Goal: Transaction & Acquisition: Register for event/course

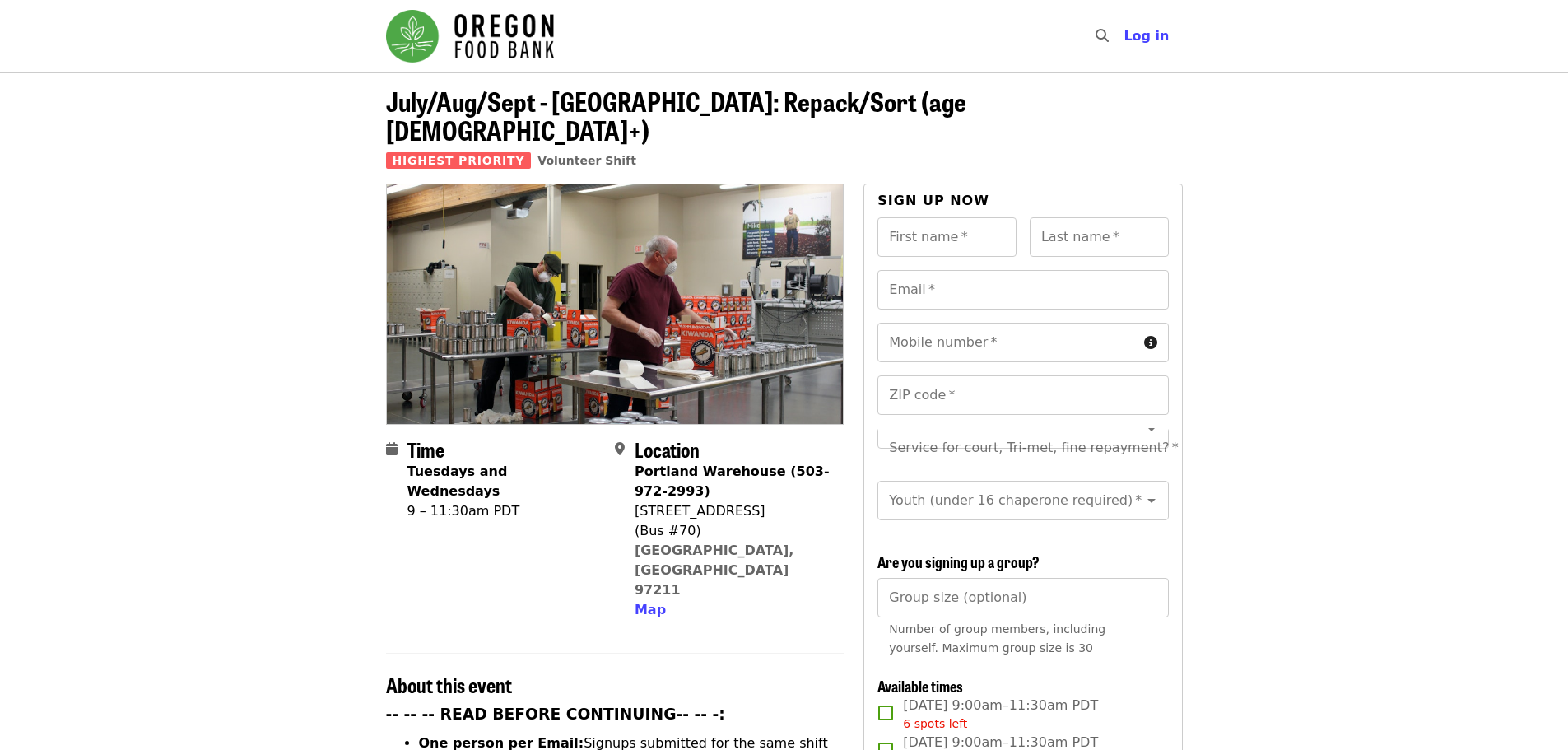
click at [506, 41] on img "Main navigation" at bounding box center [470, 36] width 168 height 53
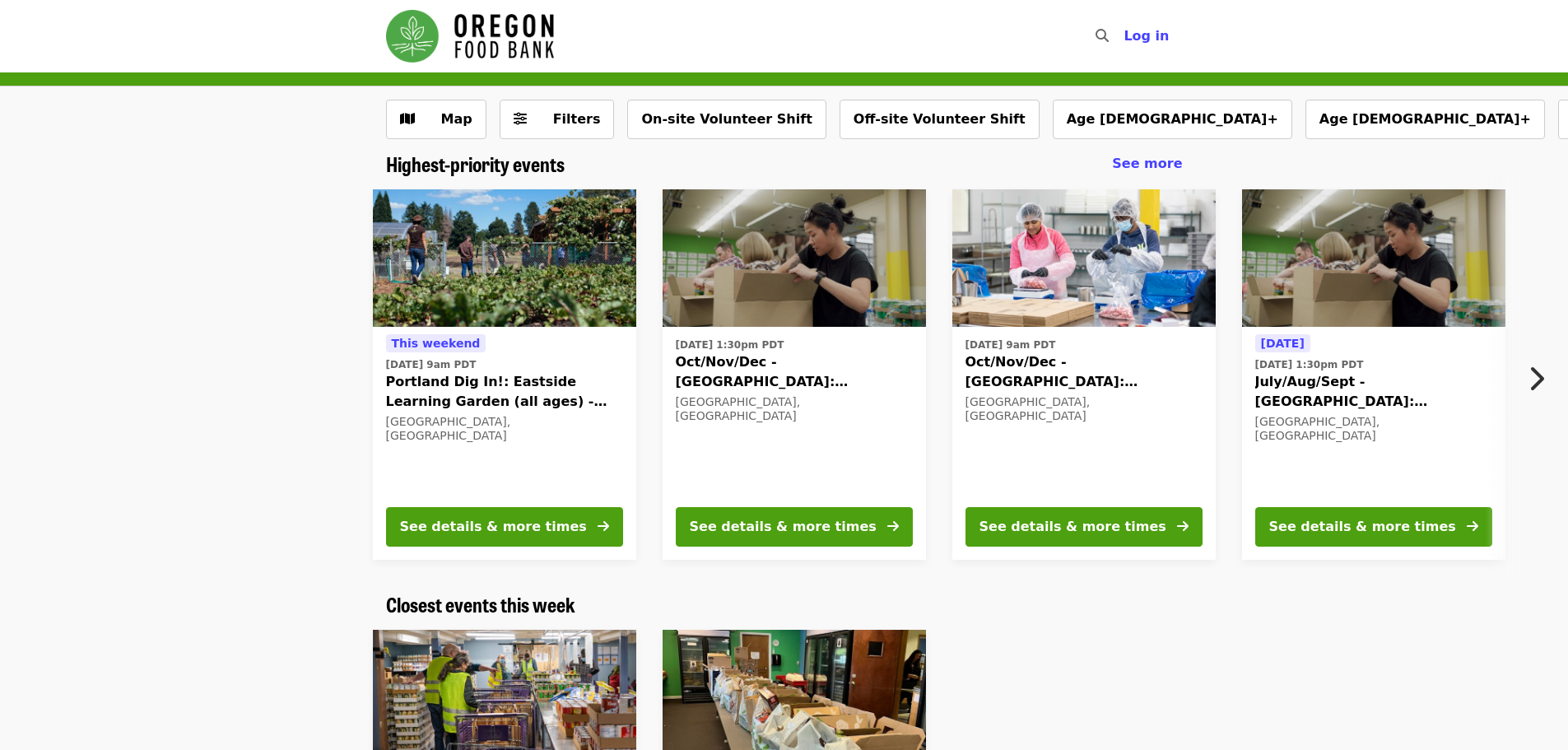
click at [1443, 287] on img at bounding box center [1374, 258] width 264 height 138
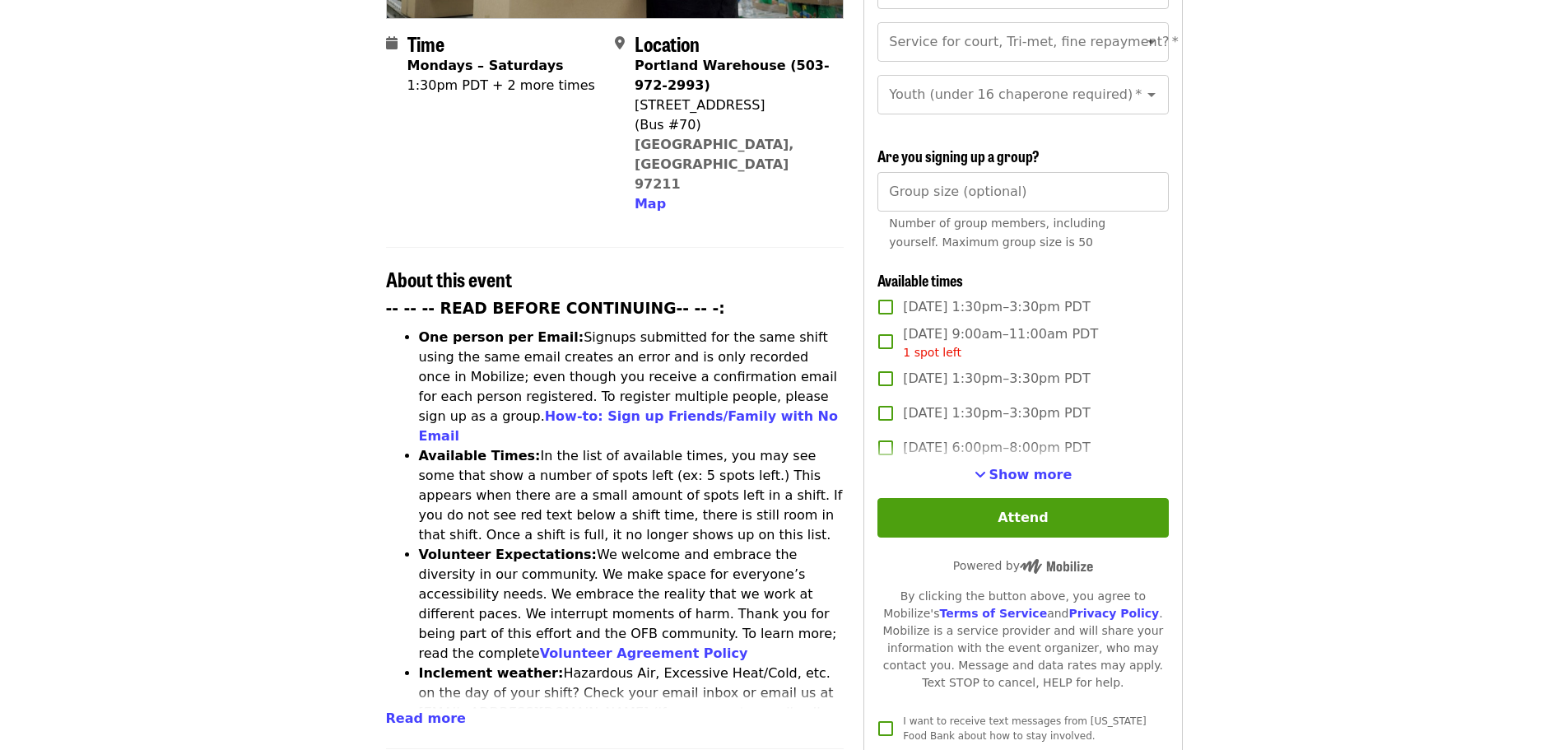
scroll to position [412, 0]
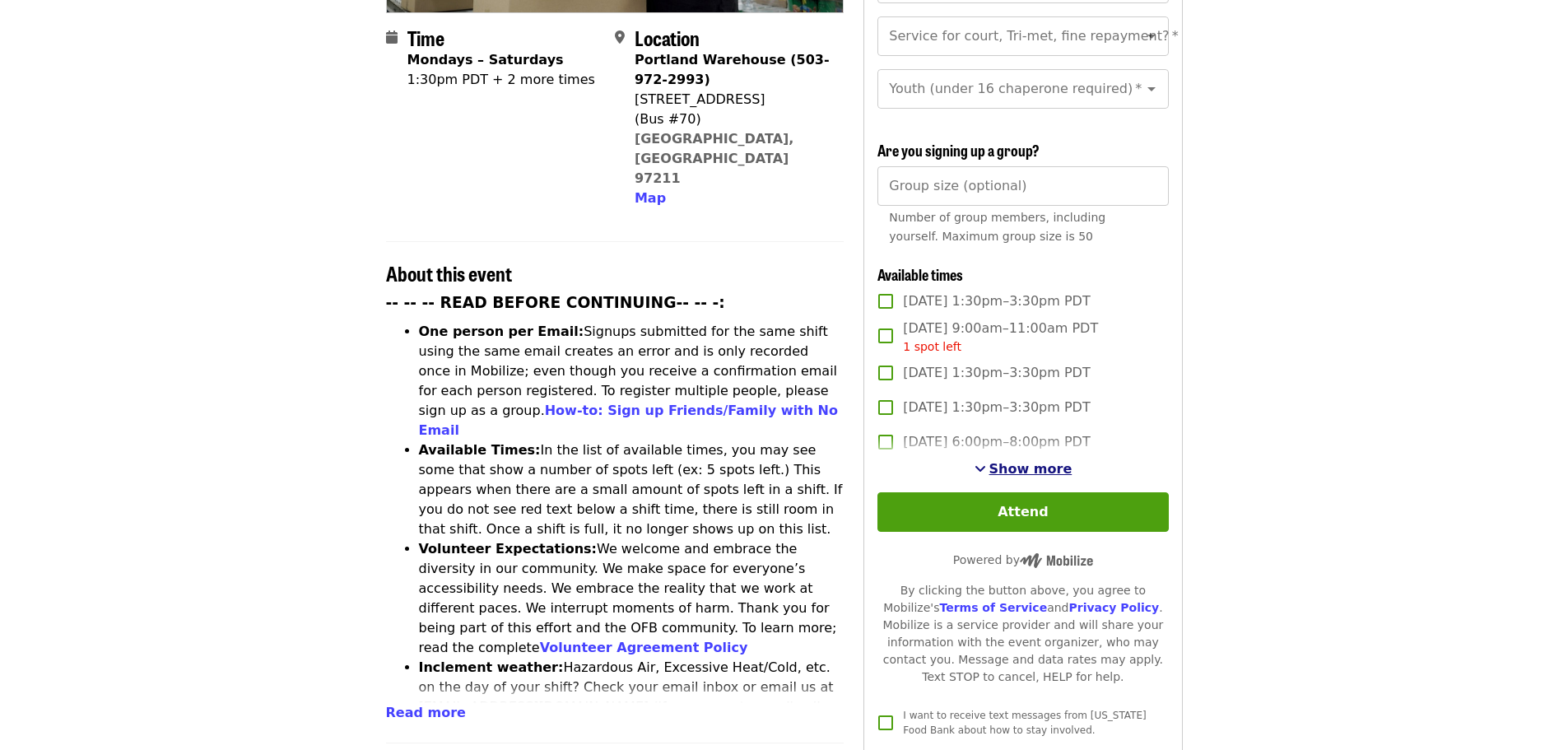
click at [1026, 461] on span "Show more" at bounding box center [1032, 469] width 84 height 16
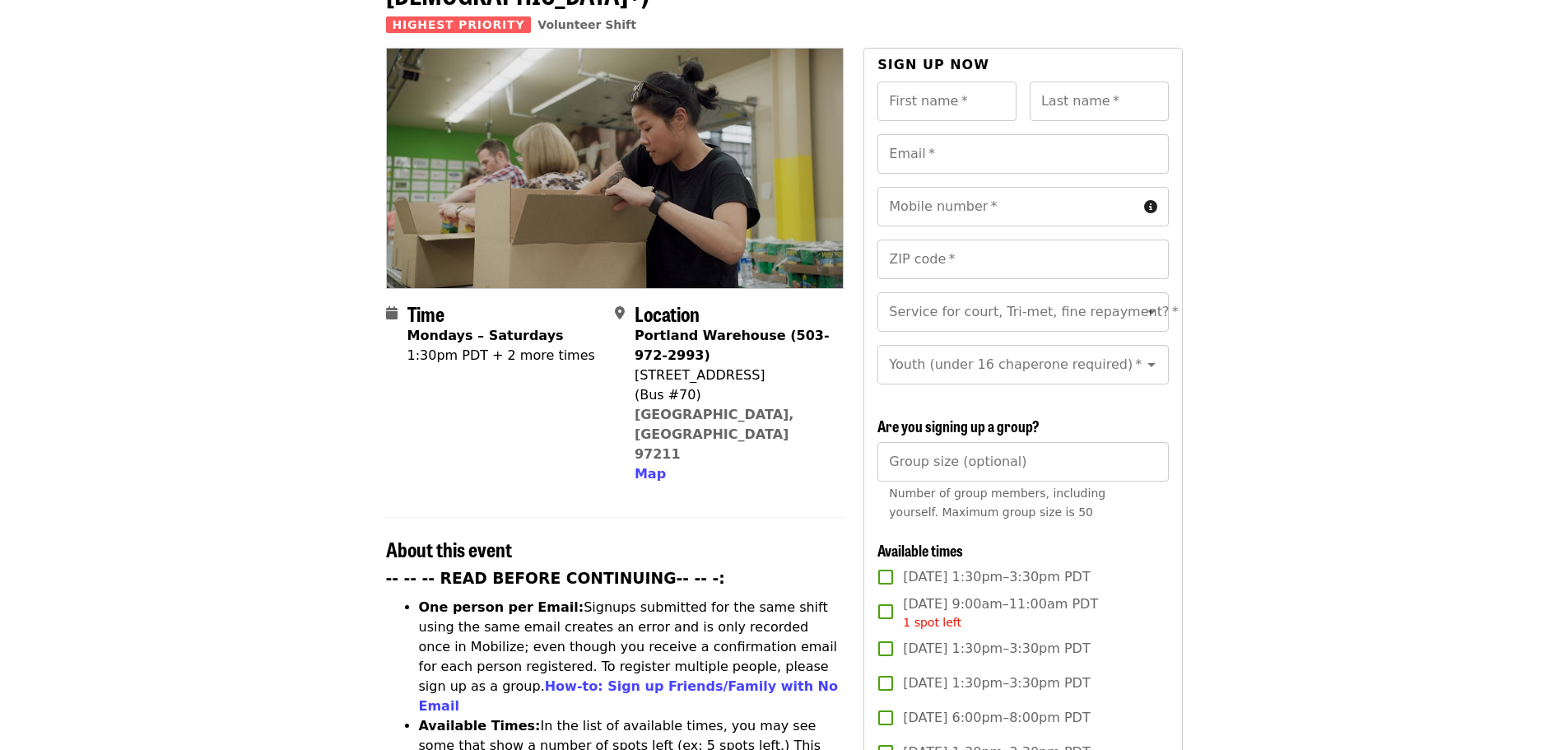
scroll to position [0, 0]
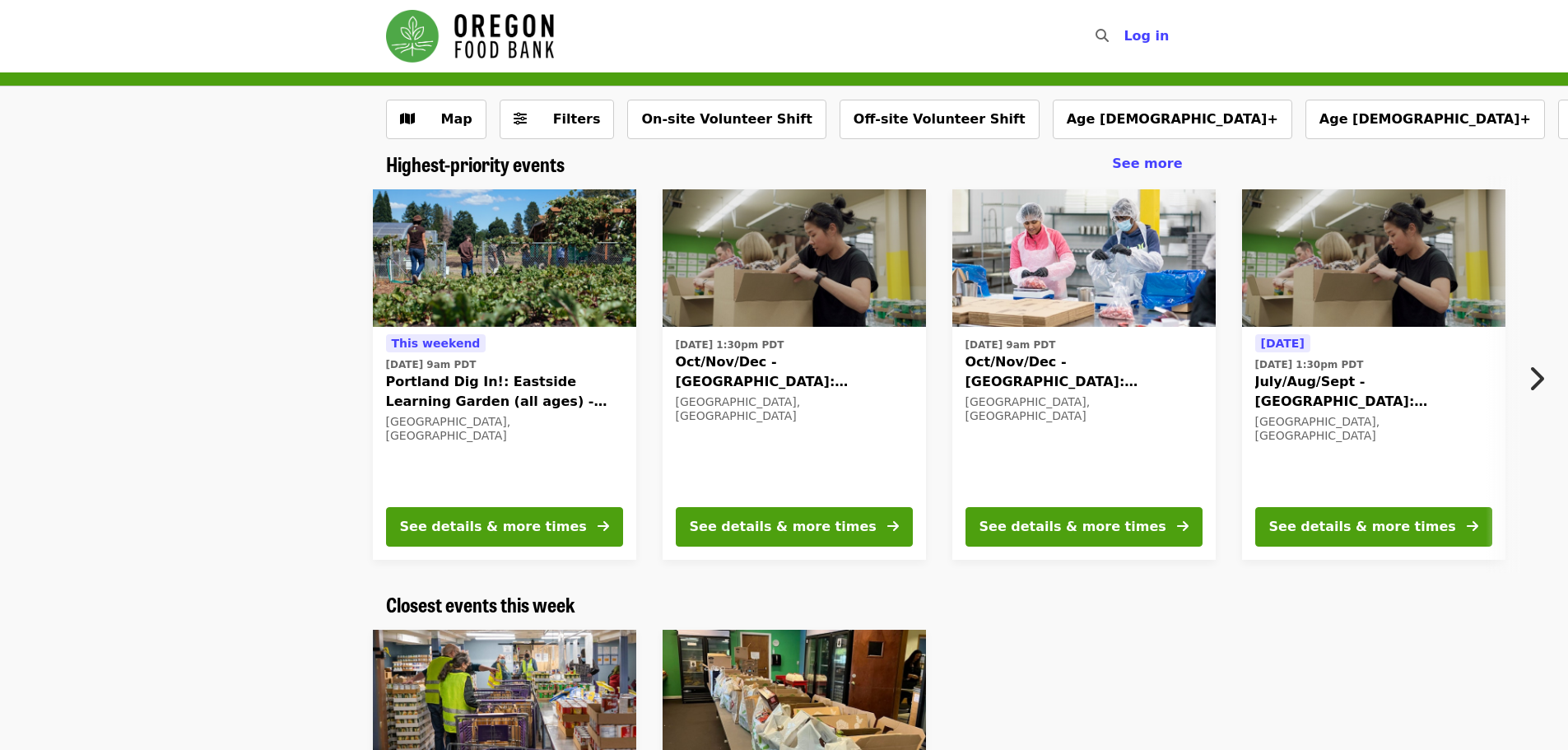
click at [1524, 379] on button "Next item" at bounding box center [1541, 378] width 55 height 46
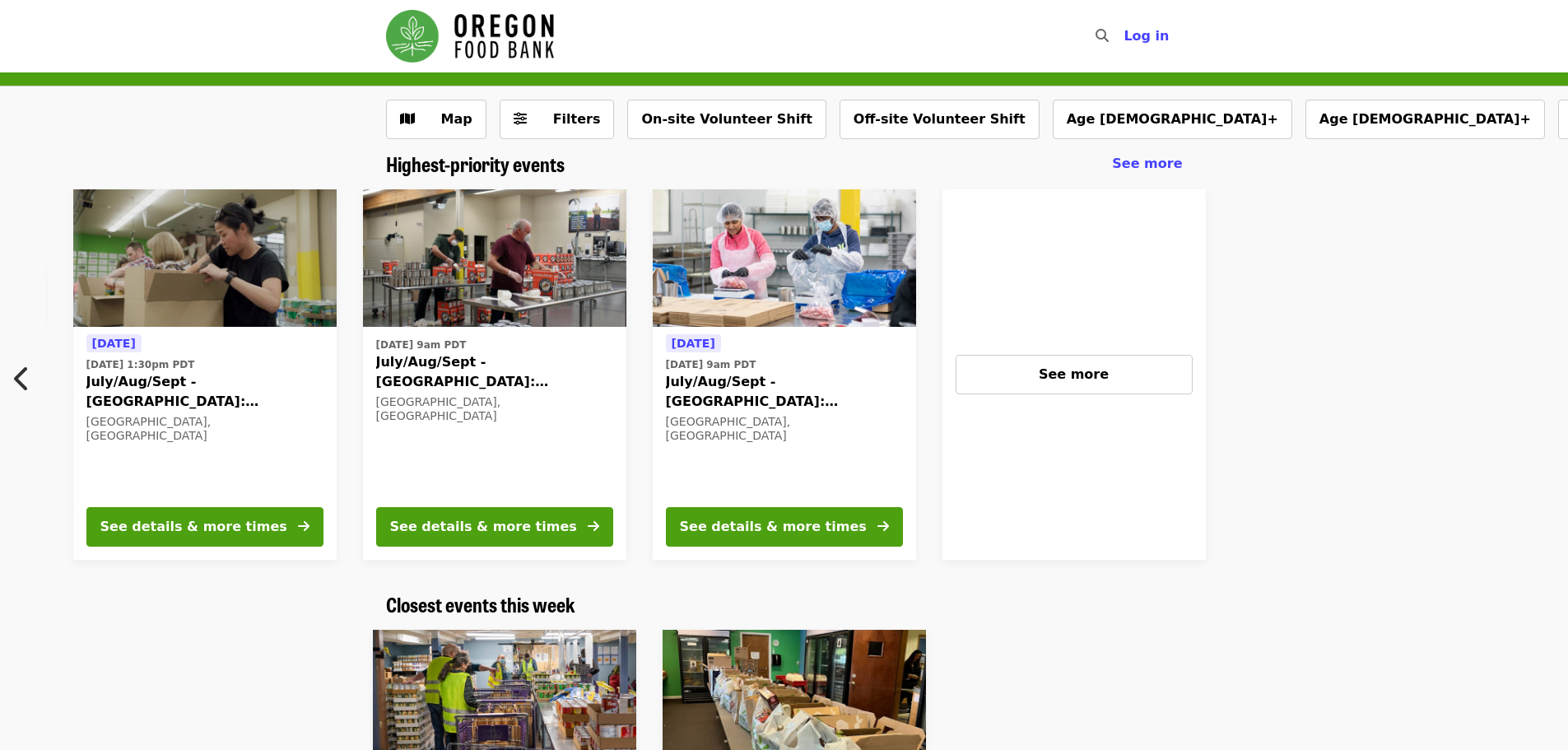
scroll to position [0, 1175]
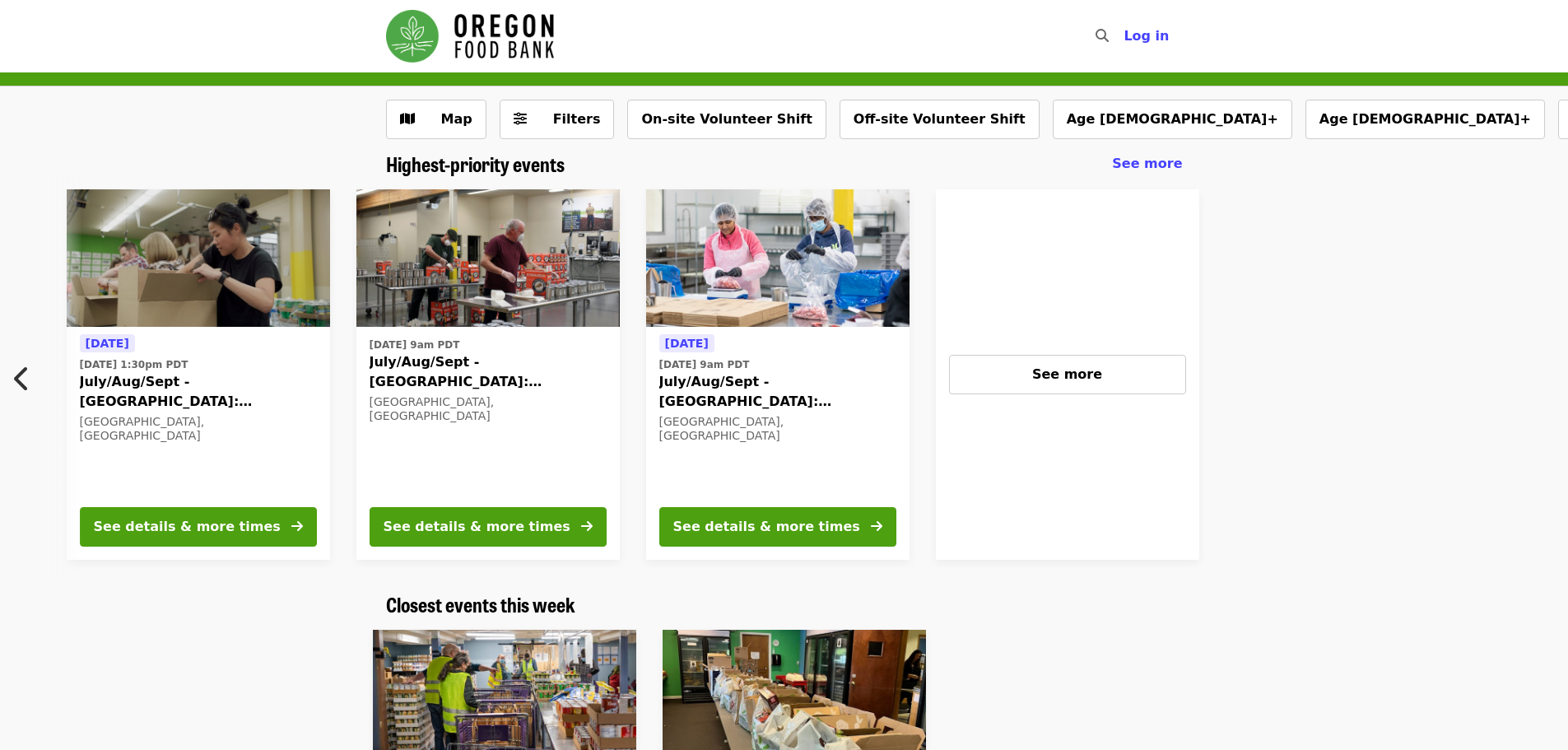
click at [498, 285] on img at bounding box center [488, 258] width 264 height 138
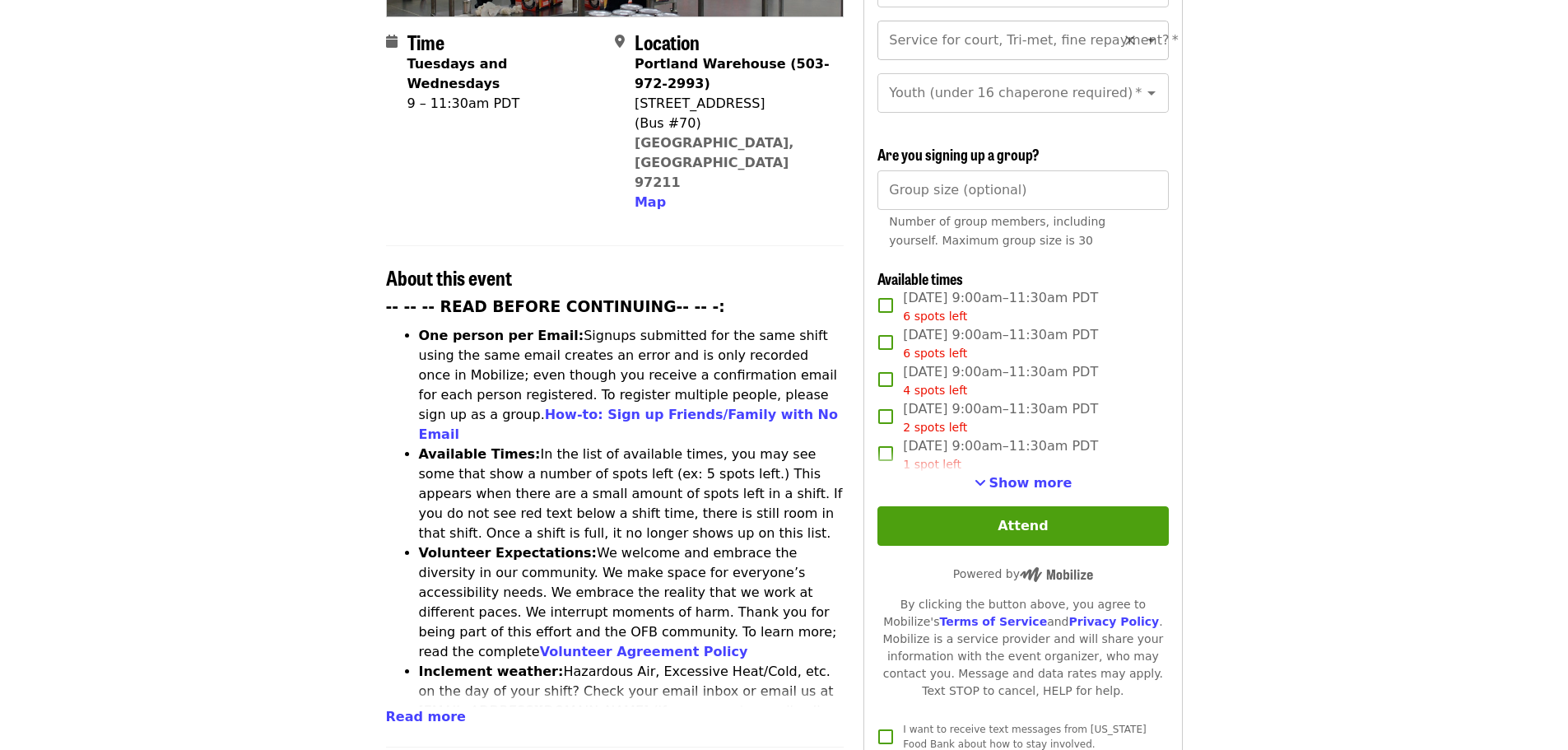
scroll to position [412, 0]
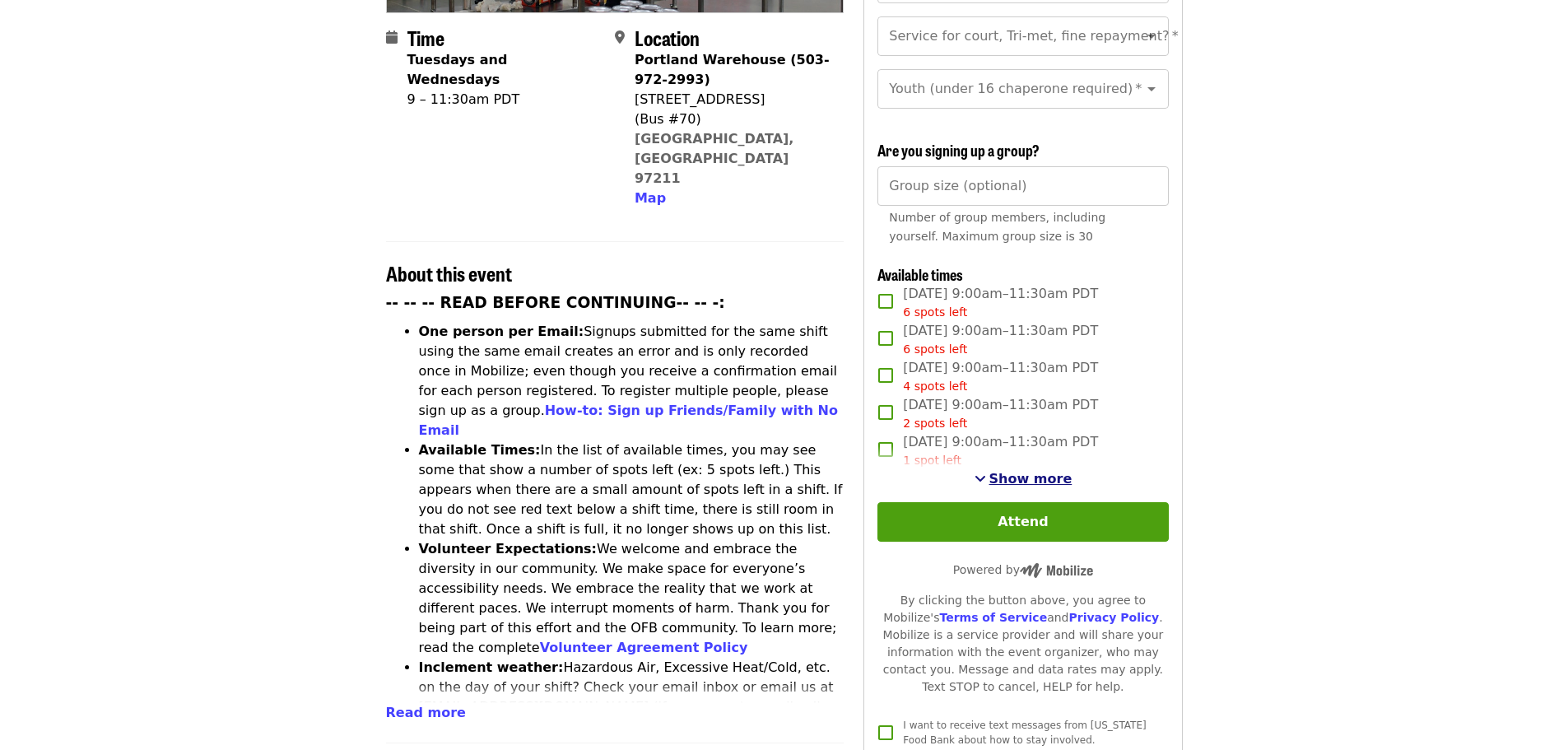
click at [1050, 478] on span "Show more" at bounding box center [1032, 478] width 84 height 16
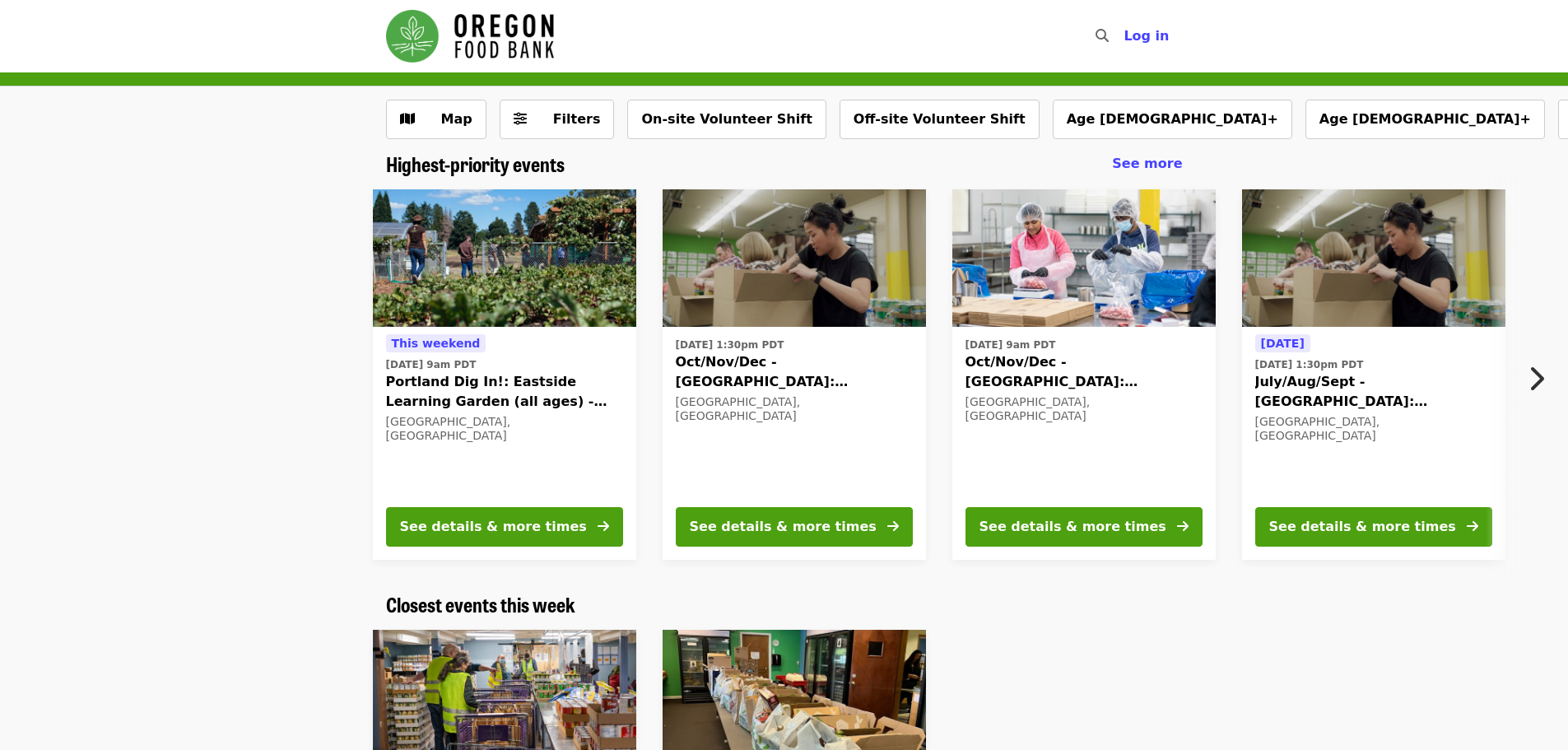
click at [1362, 315] on img at bounding box center [1374, 258] width 264 height 138
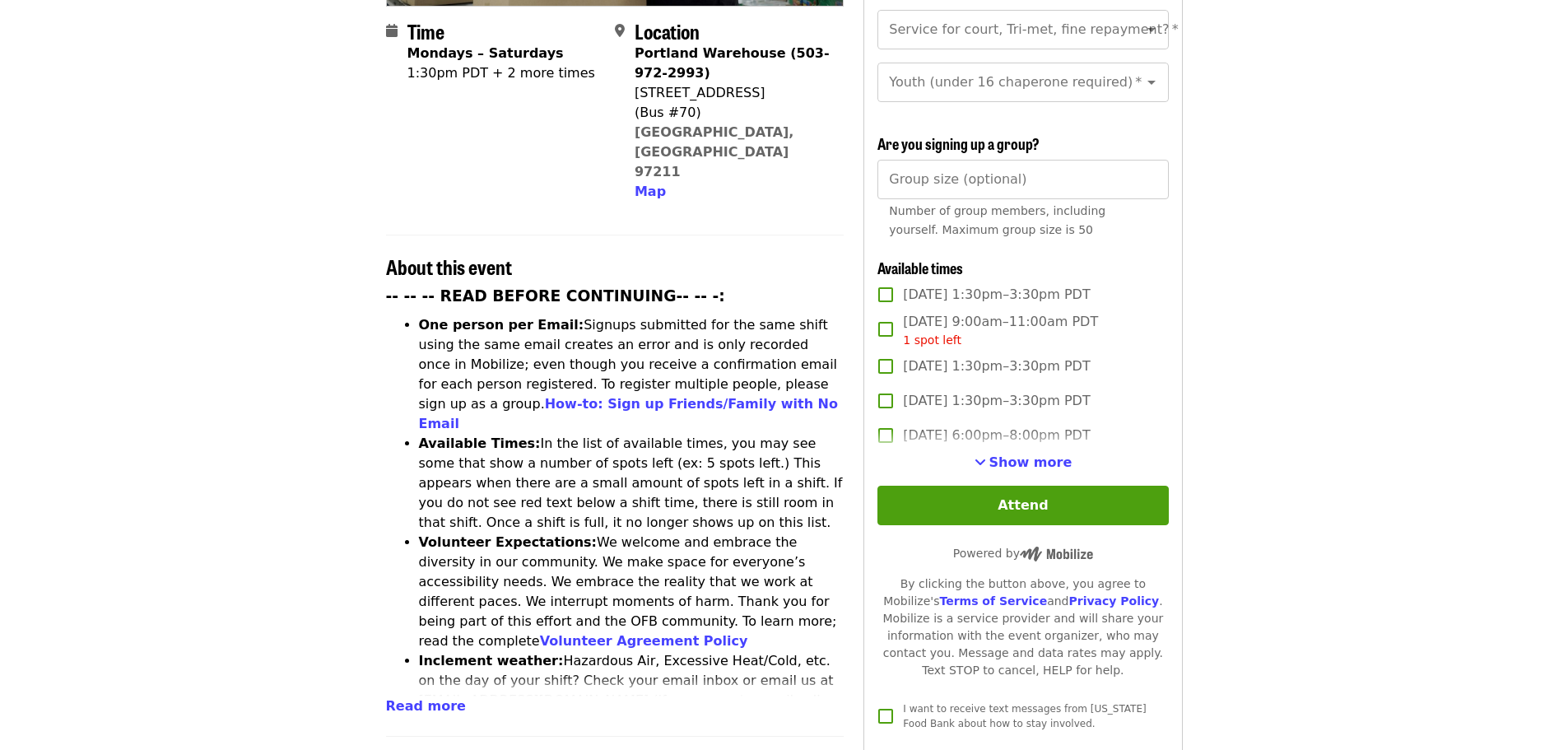
scroll to position [412, 0]
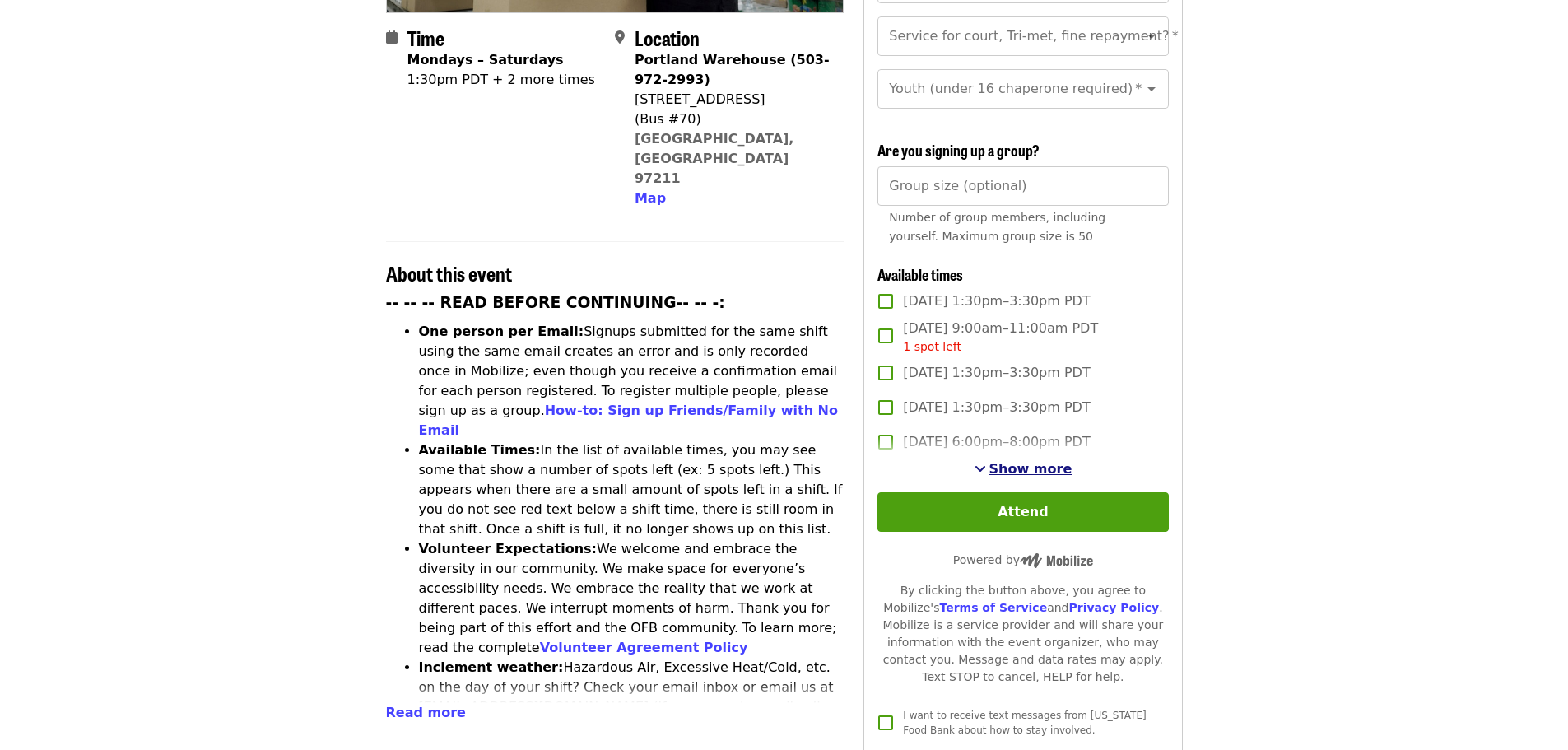
click at [1008, 461] on span "Show more" at bounding box center [1032, 469] width 84 height 16
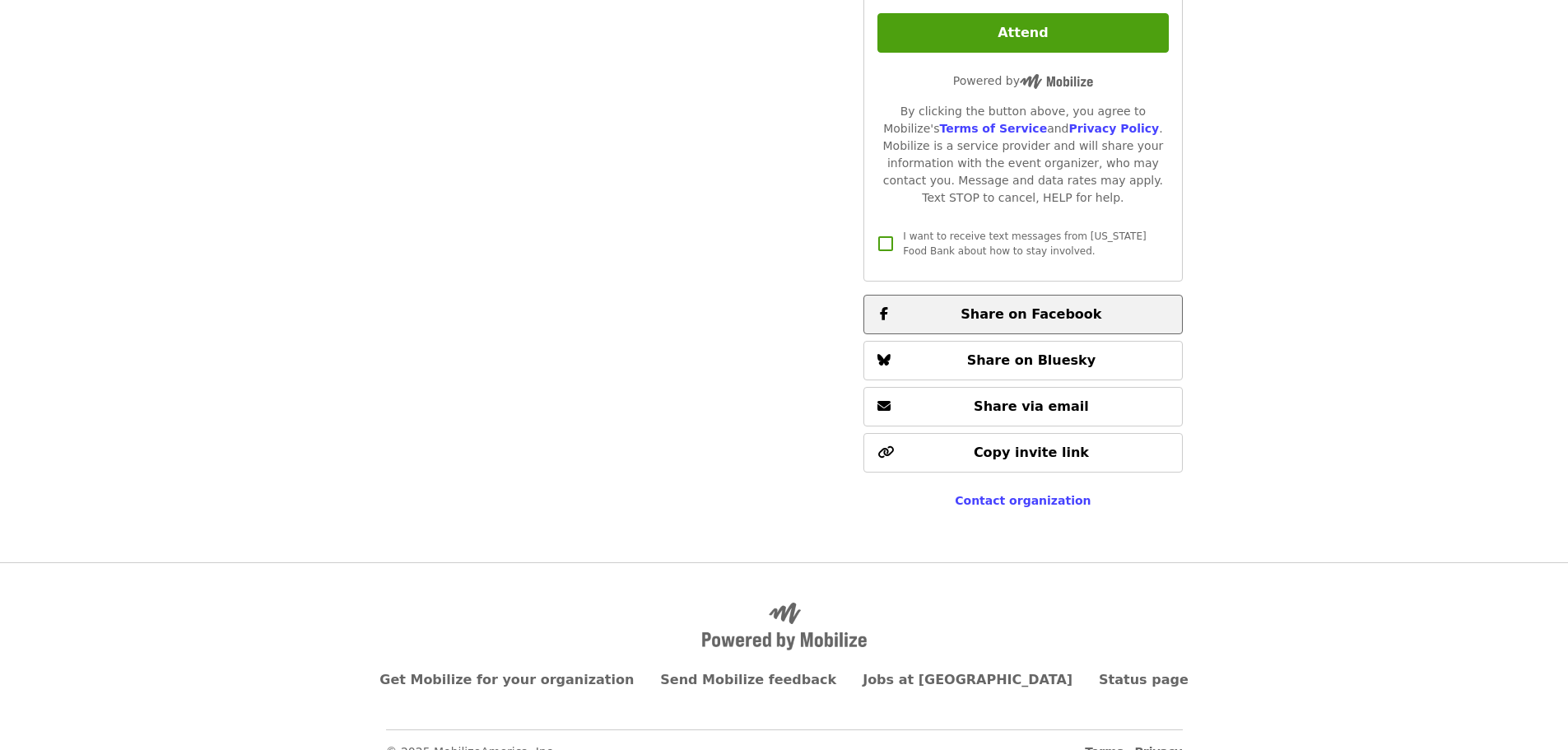
scroll to position [2713, 0]
